Goal: Check status: Check status

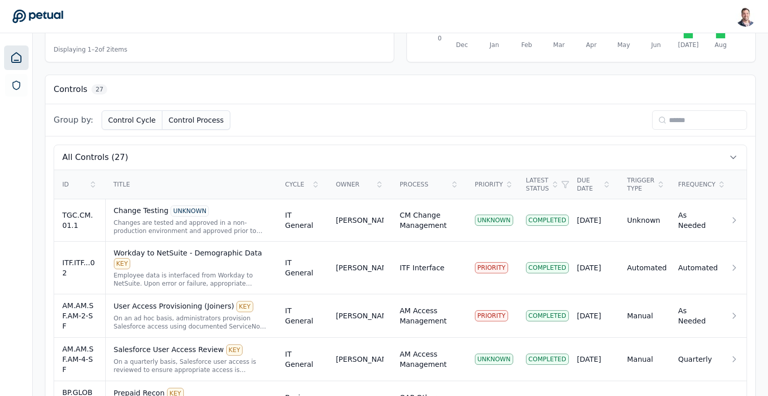
scroll to position [283, 0]
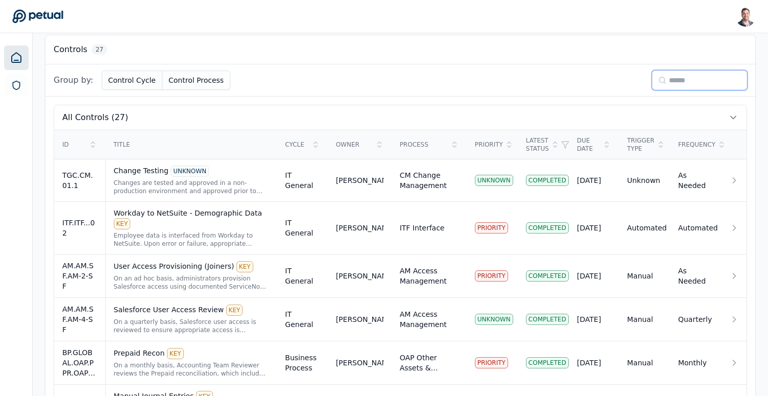
click at [677, 85] on input at bounding box center [699, 79] width 95 height 19
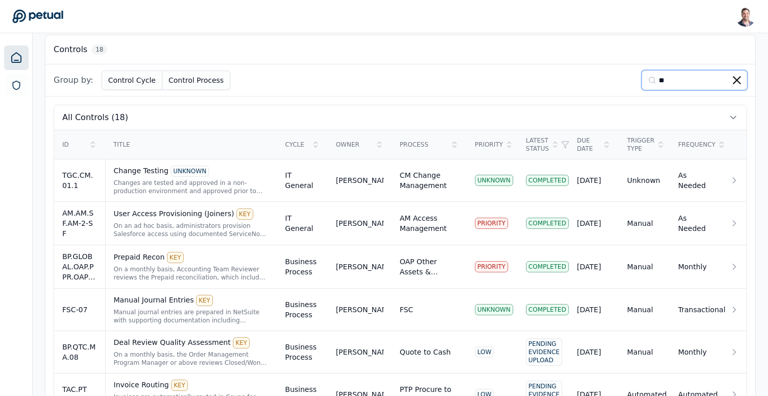
scroll to position [163, 0]
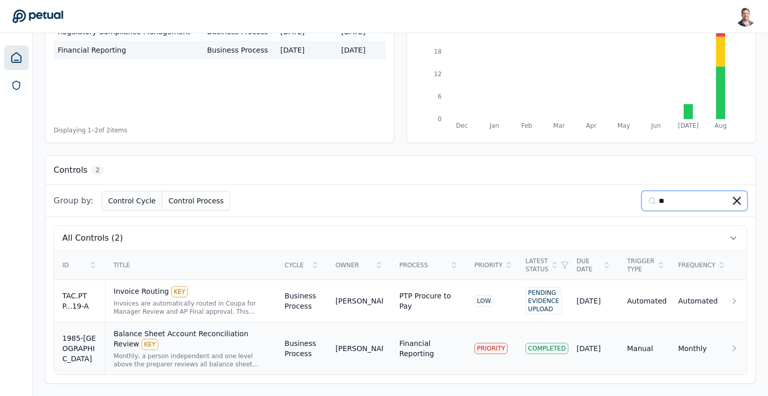
type input "**"
click at [230, 352] on div "Monthly, a person independent and one level above the preparer reviews all bala…" at bounding box center [191, 360] width 155 height 16
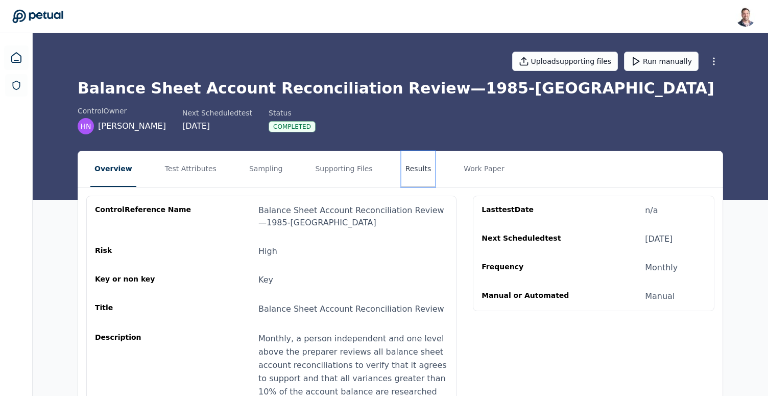
click at [401, 170] on button "Results" at bounding box center [418, 169] width 34 height 36
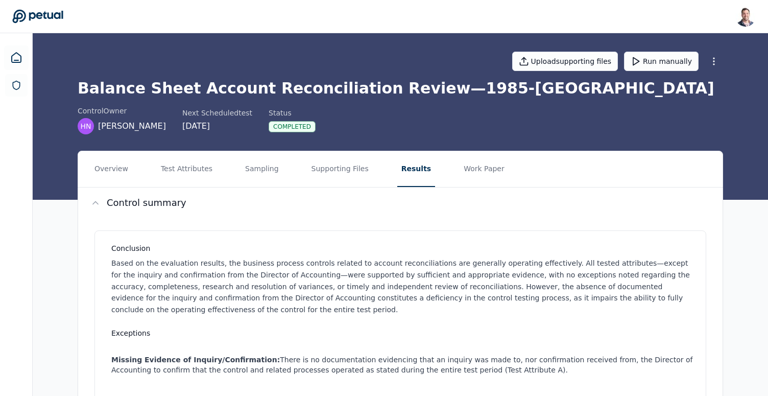
click at [287, 127] on div "Completed" at bounding box center [292, 126] width 47 height 11
click at [9, 57] on link at bounding box center [16, 57] width 25 height 25
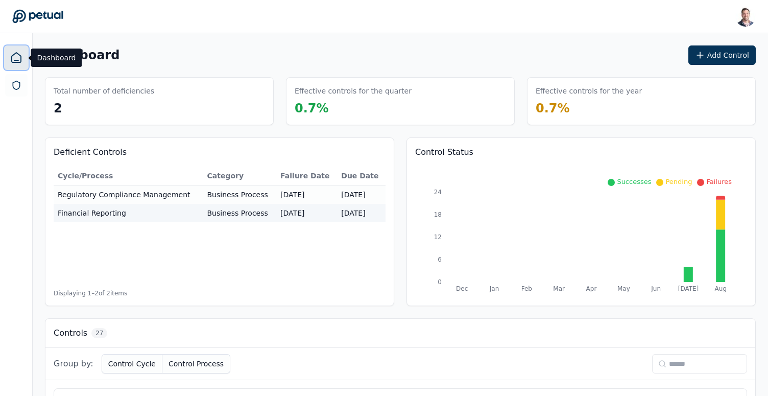
scroll to position [386, 0]
